Goal: Task Accomplishment & Management: Use online tool/utility

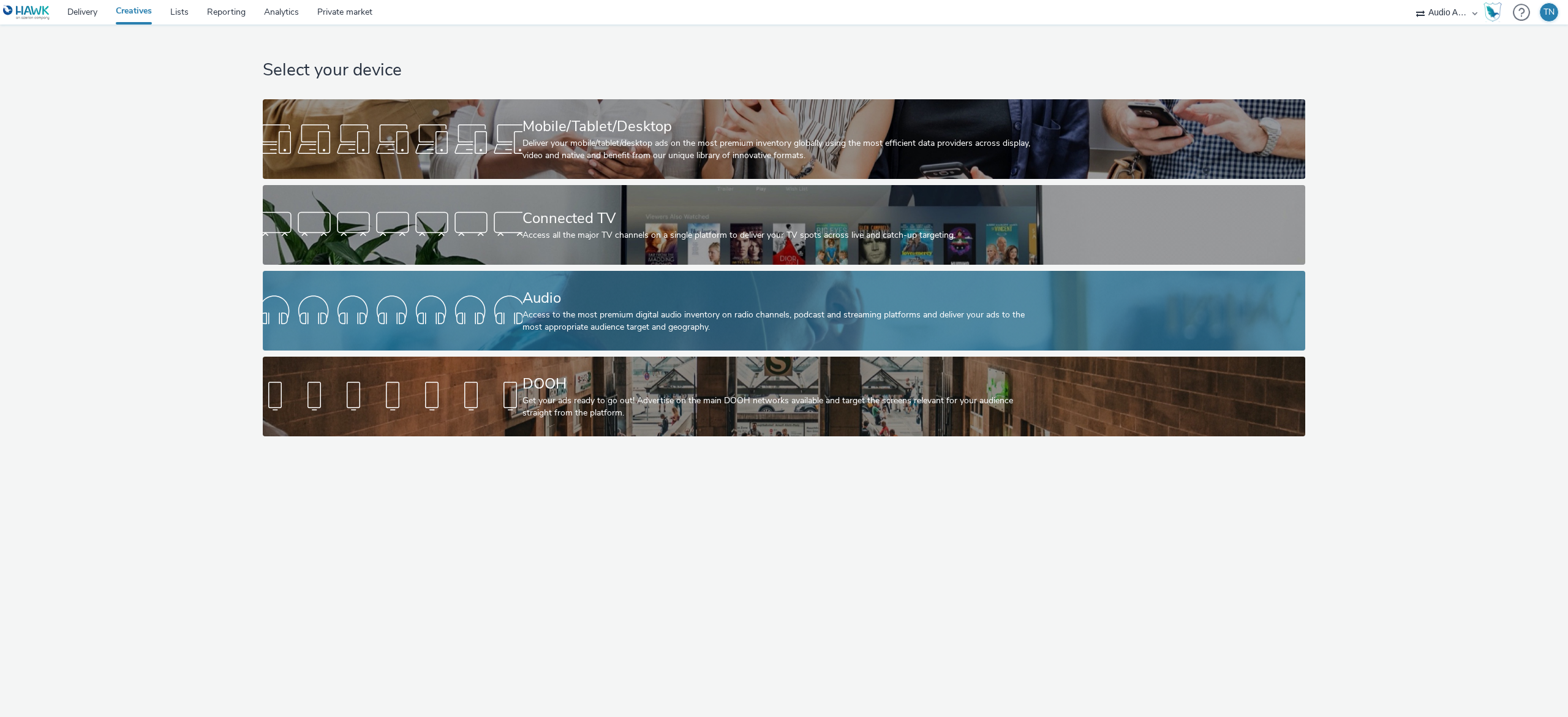
click at [523, 288] on div "Audio" at bounding box center [782, 298] width 519 height 21
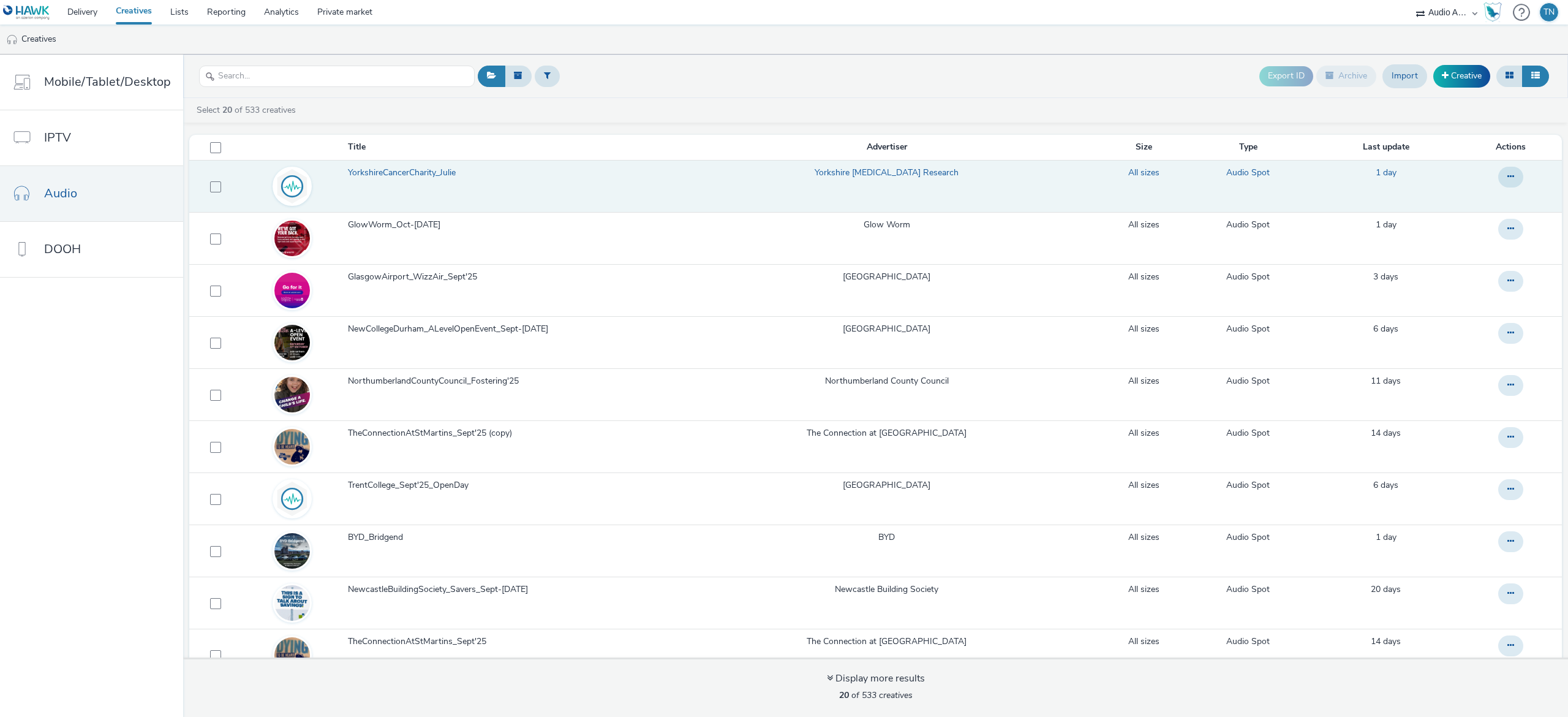
click at [508, 185] on link "YorkshireCancerCharity_Julie" at bounding box center [510, 176] width 325 height 18
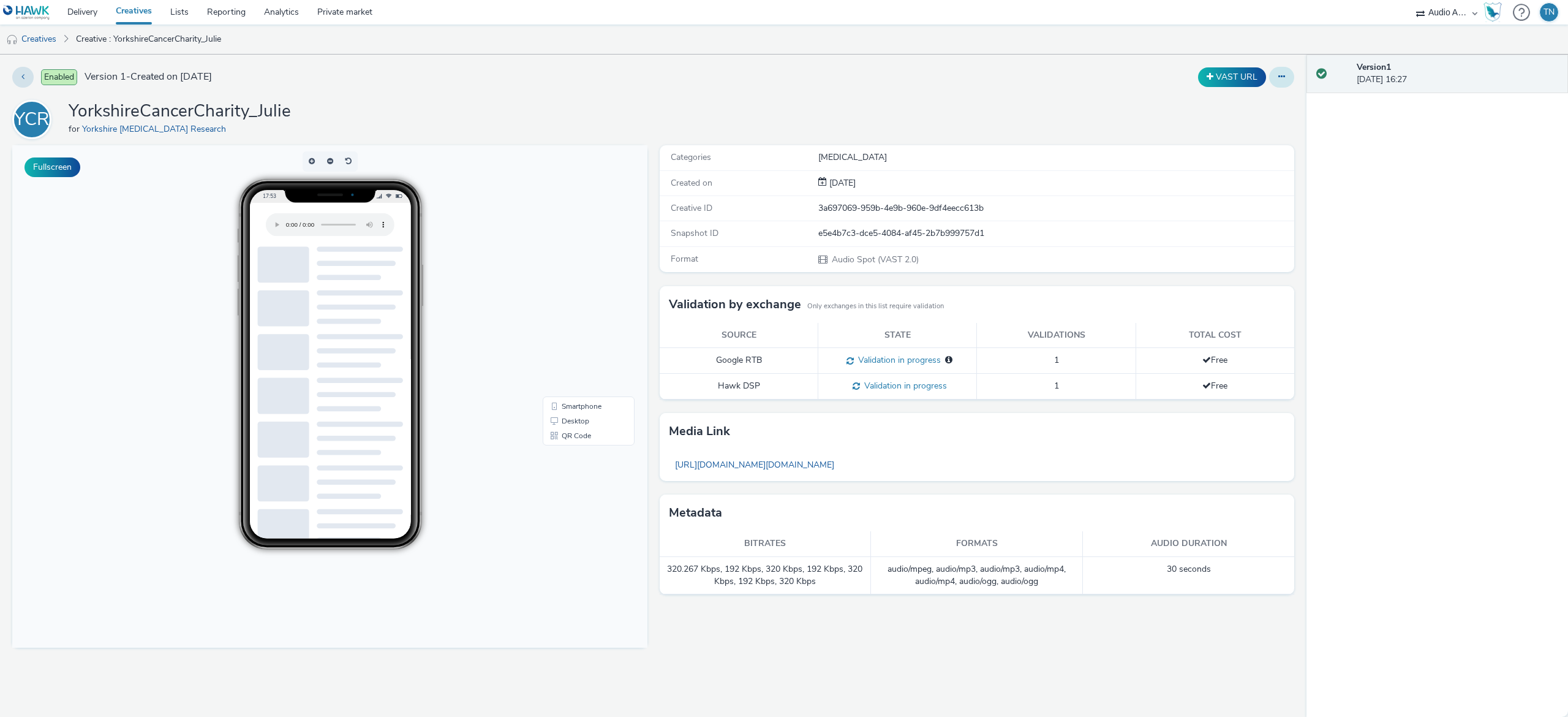
click at [1286, 71] on button at bounding box center [1281, 77] width 25 height 21
click at [1264, 97] on link "Edit" at bounding box center [1247, 101] width 92 height 25
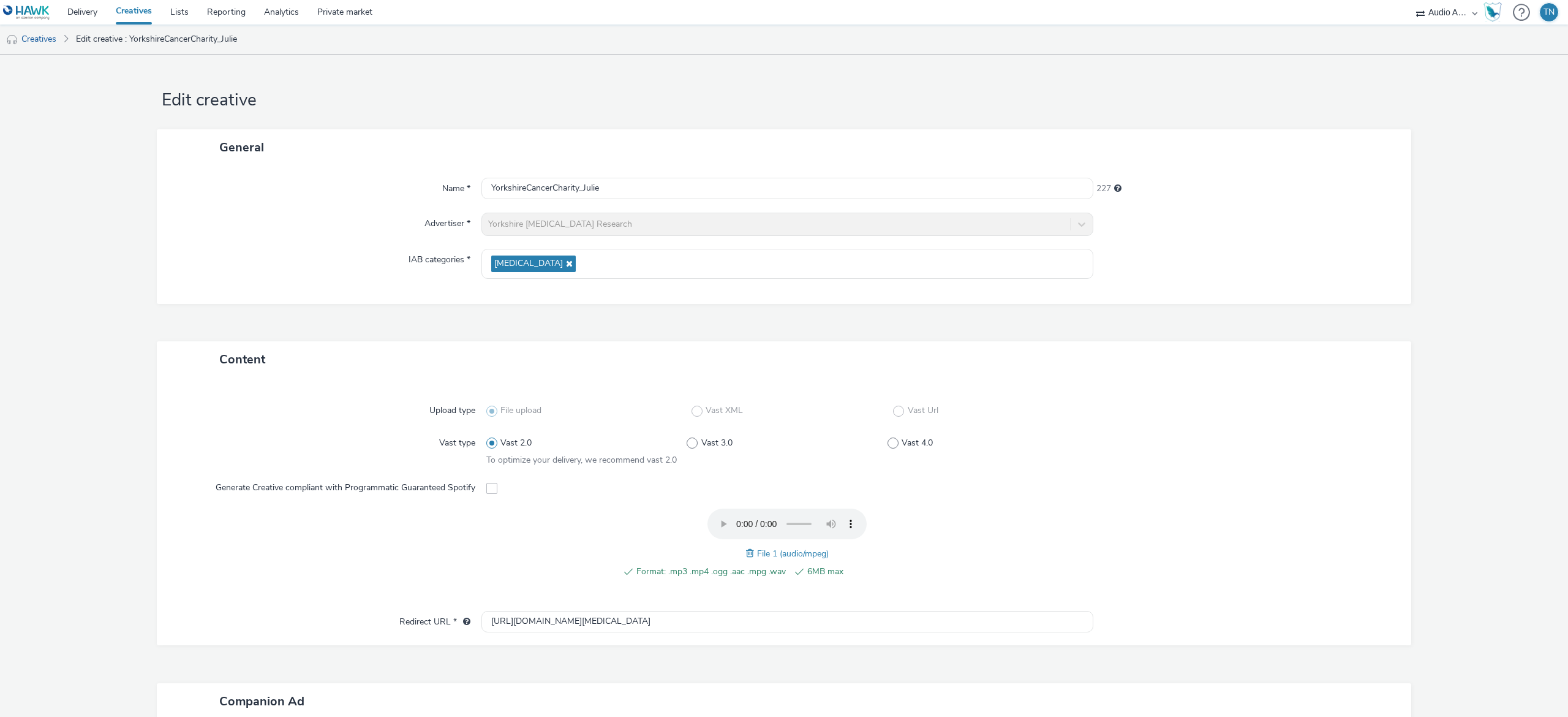
click at [746, 559] on span at bounding box center [751, 554] width 11 height 14
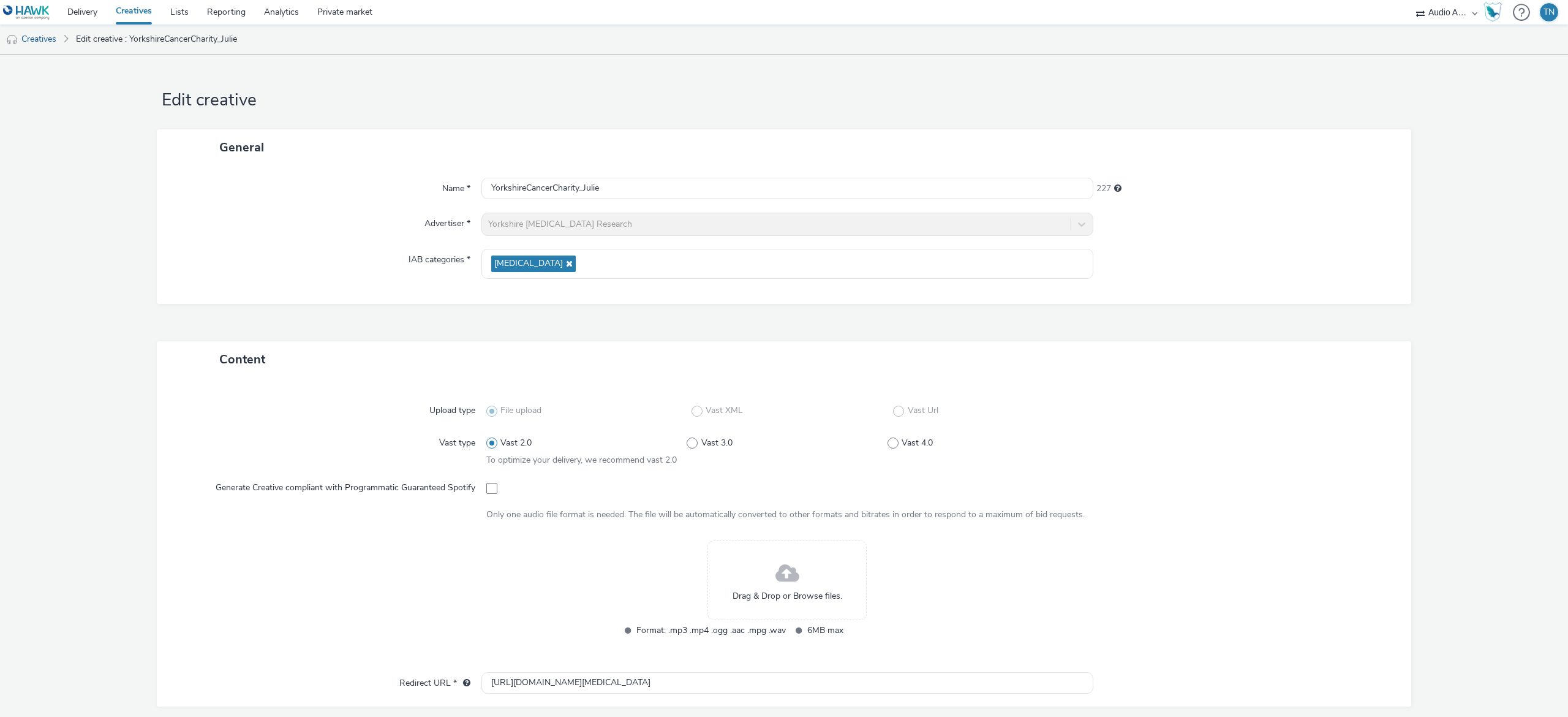
click at [787, 561] on span at bounding box center [787, 574] width 24 height 33
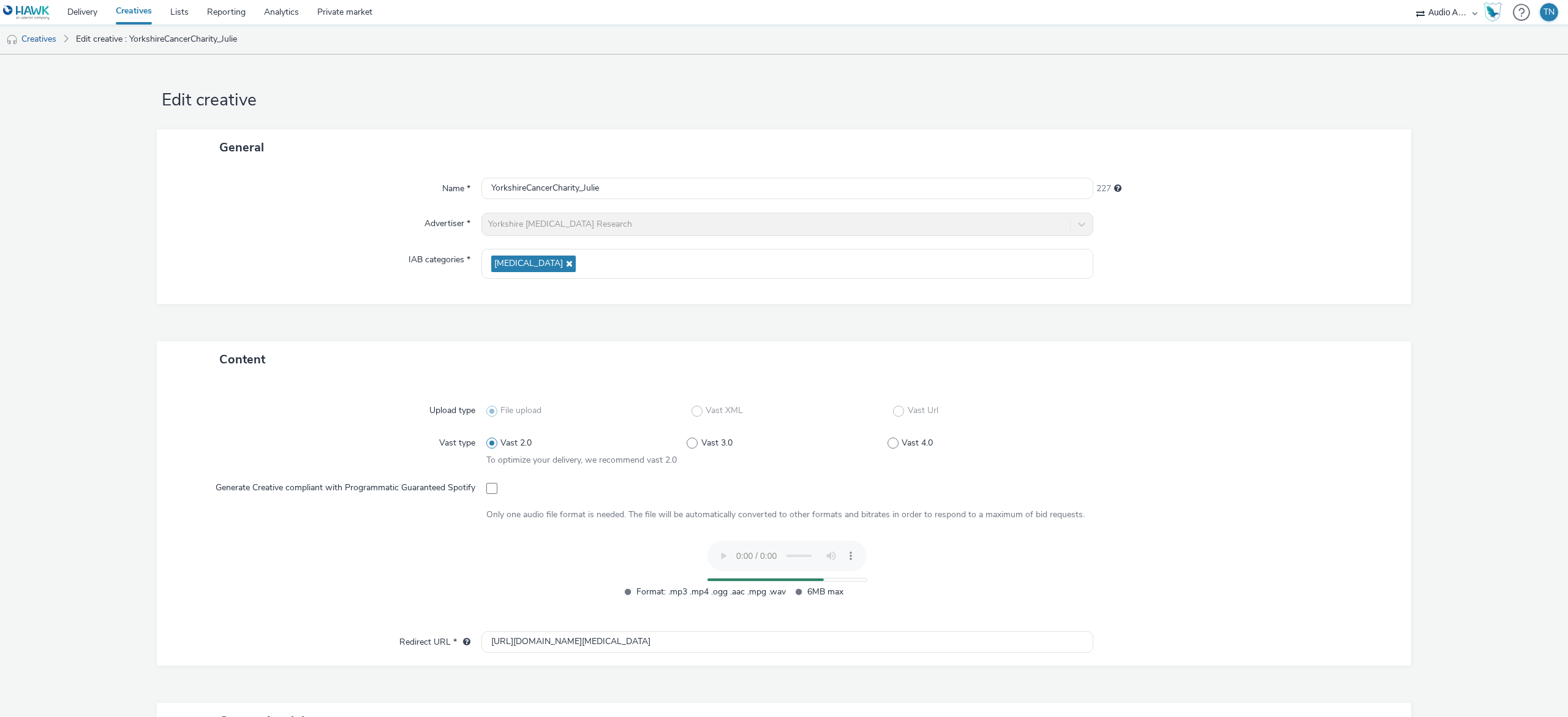
scroll to position [242, 0]
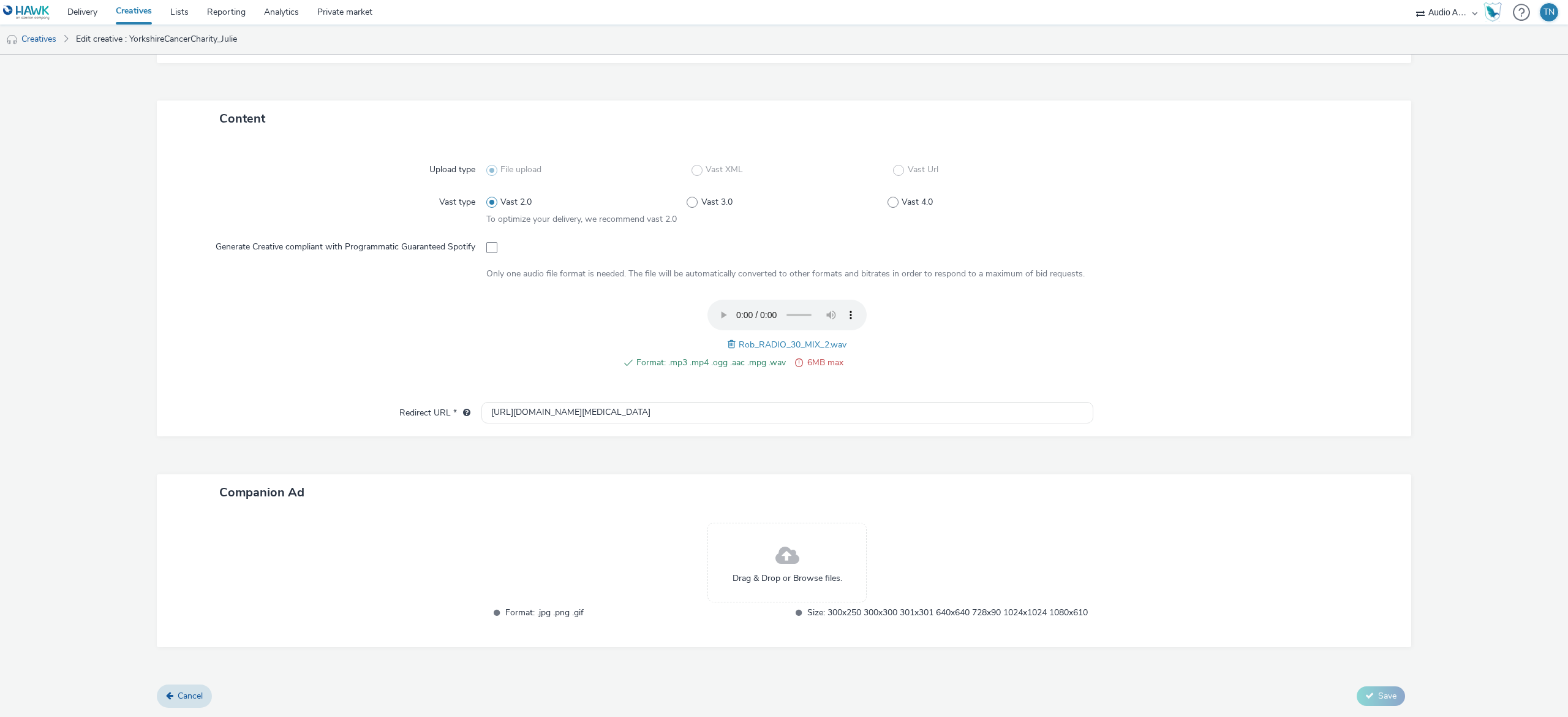
click at [728, 340] on span at bounding box center [733, 345] width 11 height 14
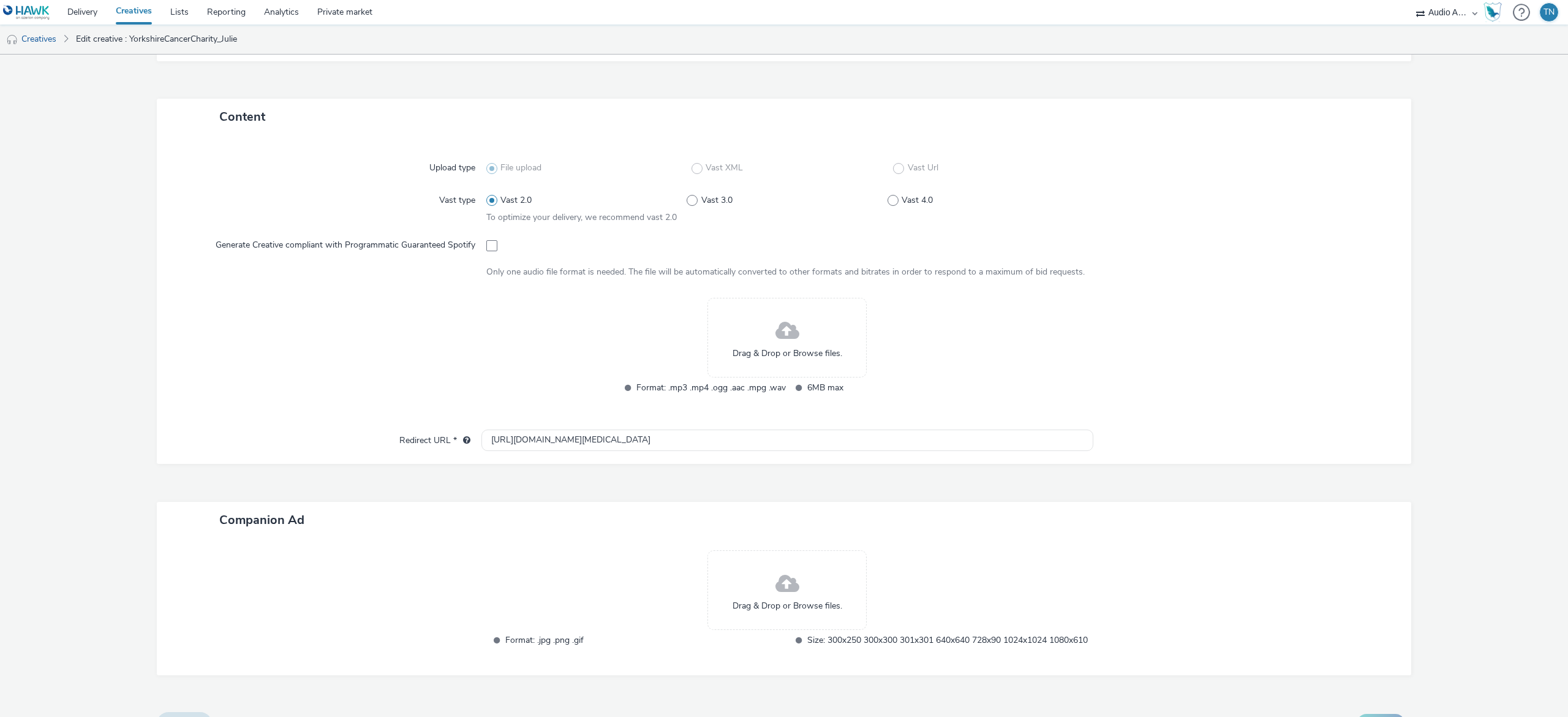
click at [794, 330] on div "Drag & Drop or Browse files." at bounding box center [787, 337] width 159 height 80
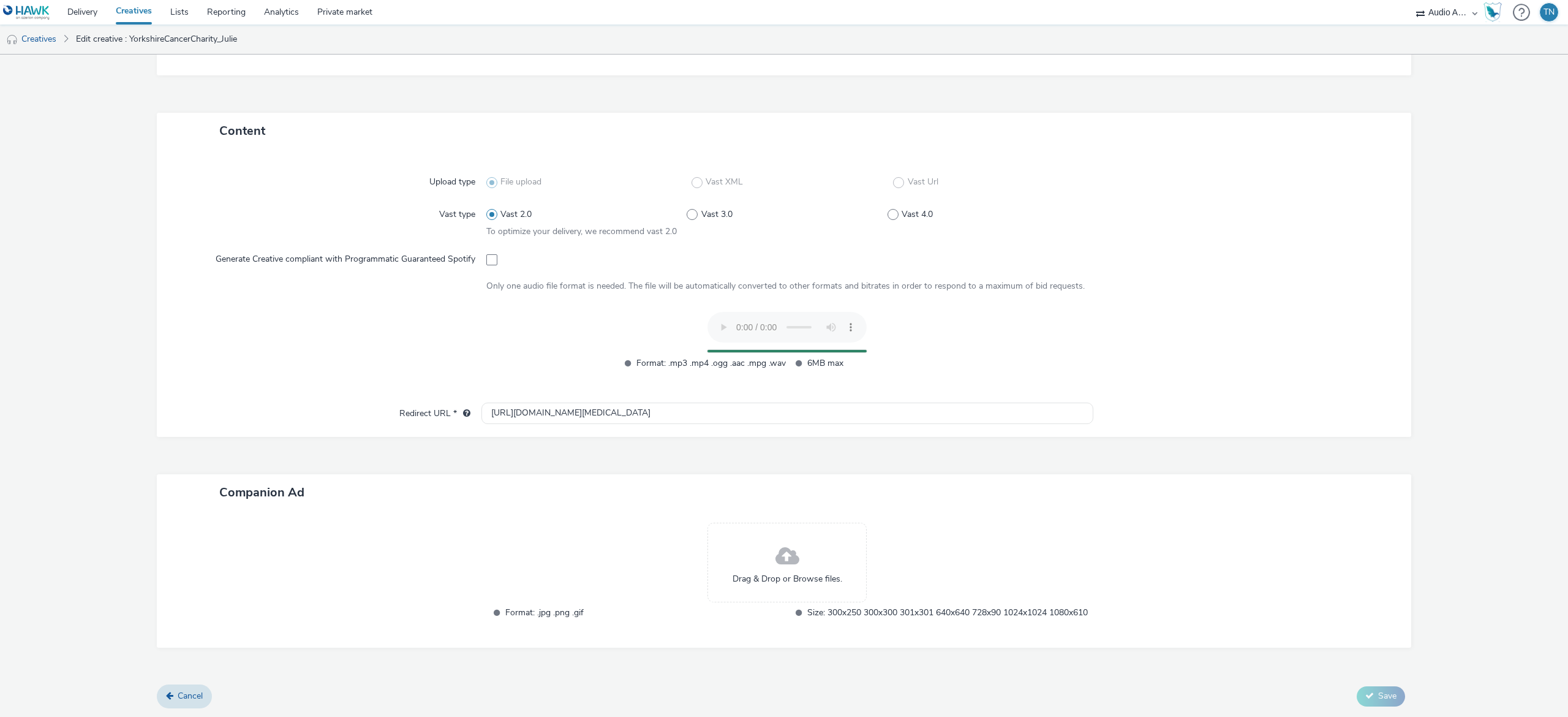
scroll to position [0, 0]
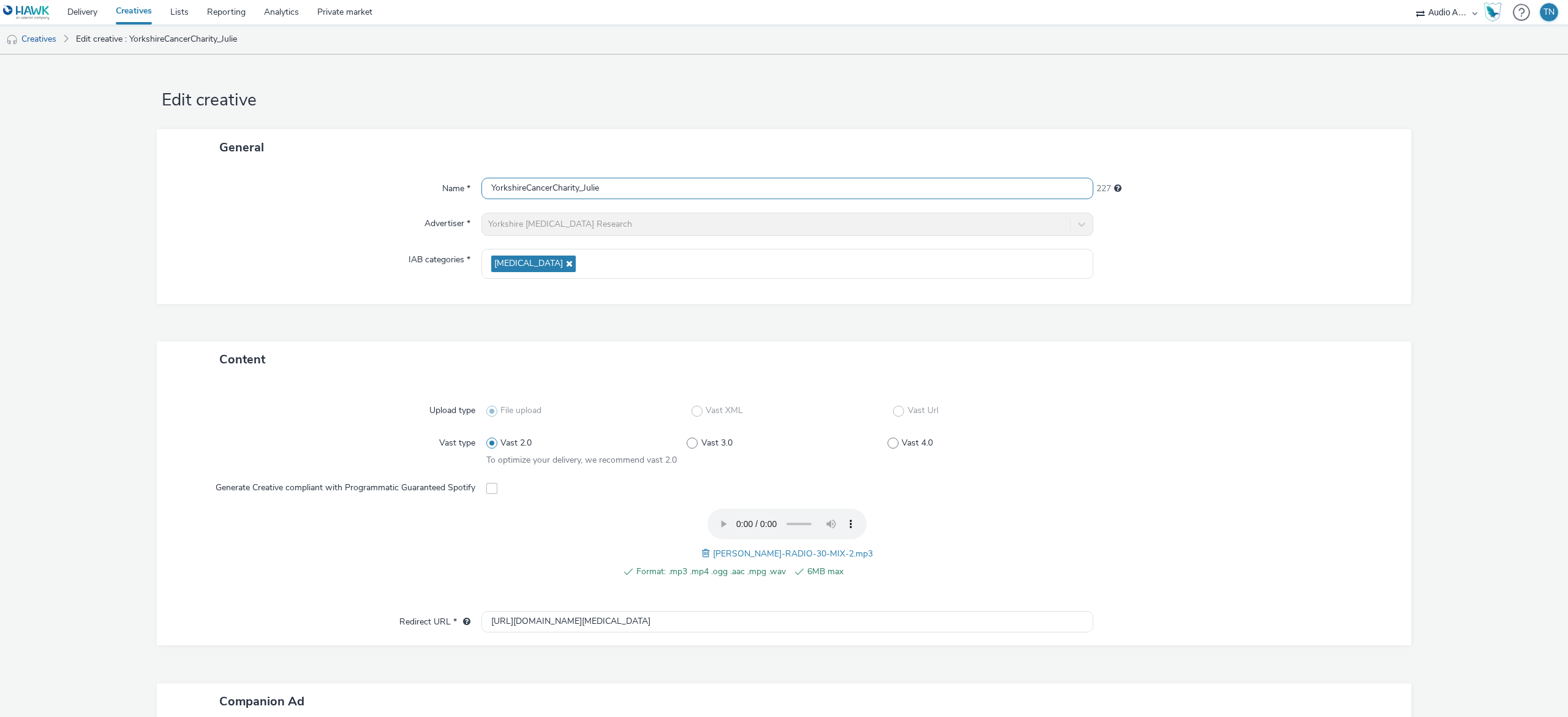
click at [640, 186] on input "YorkshireCancerCharity_Julie" at bounding box center [787, 188] width 612 height 21
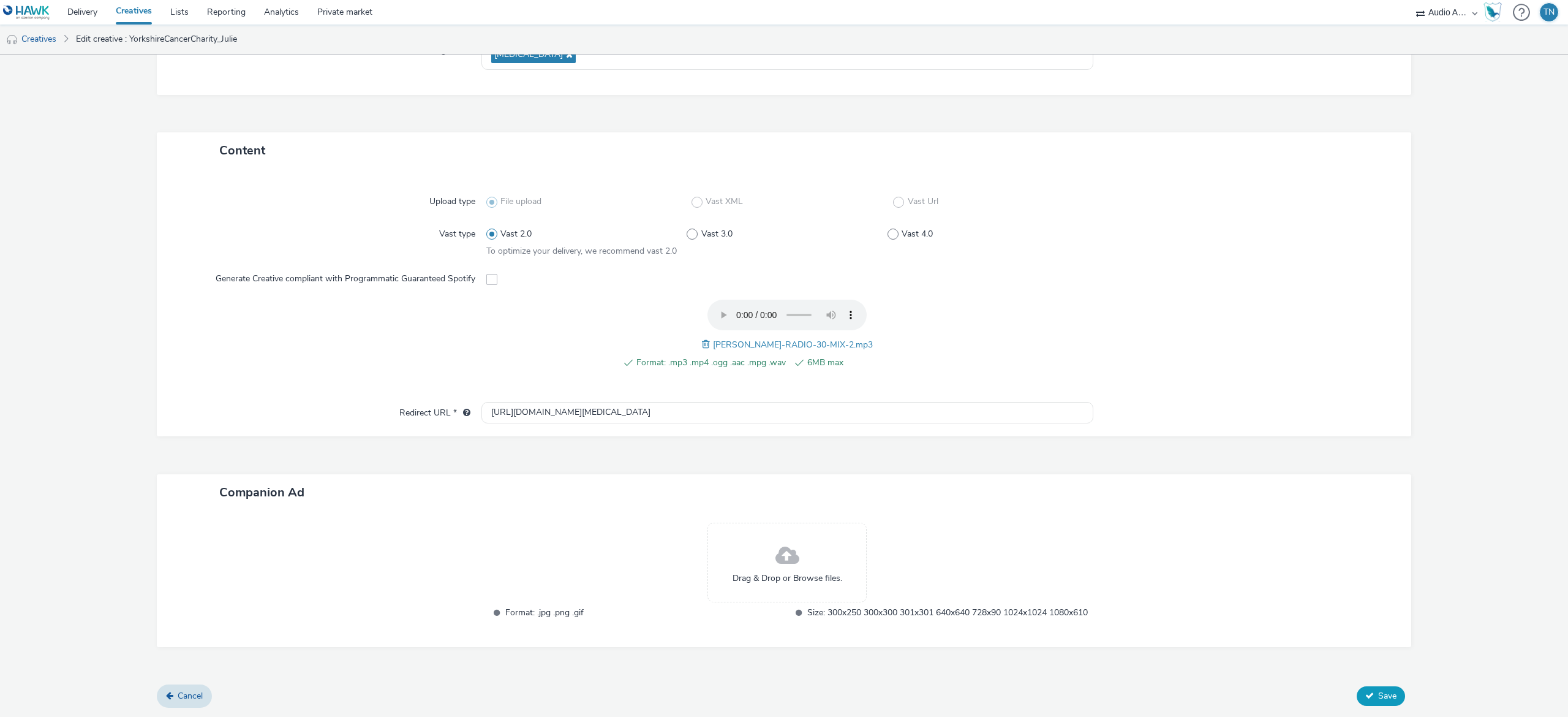
type input "YorkshireCancerCharity_Rob"
click at [1357, 693] on button "Save" at bounding box center [1380, 696] width 48 height 20
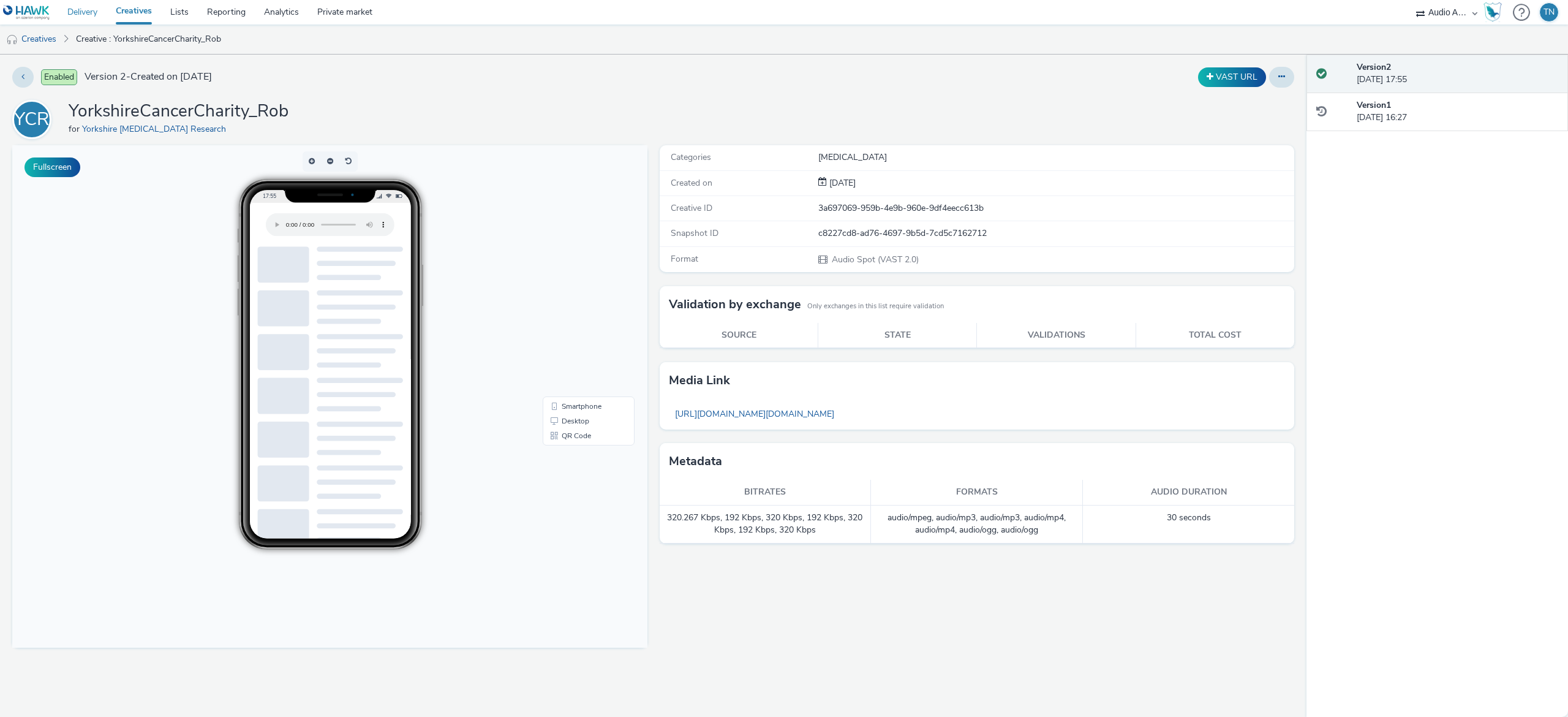
click at [71, 12] on link "Delivery" at bounding box center [82, 12] width 48 height 25
